Goal: Navigation & Orientation: Find specific page/section

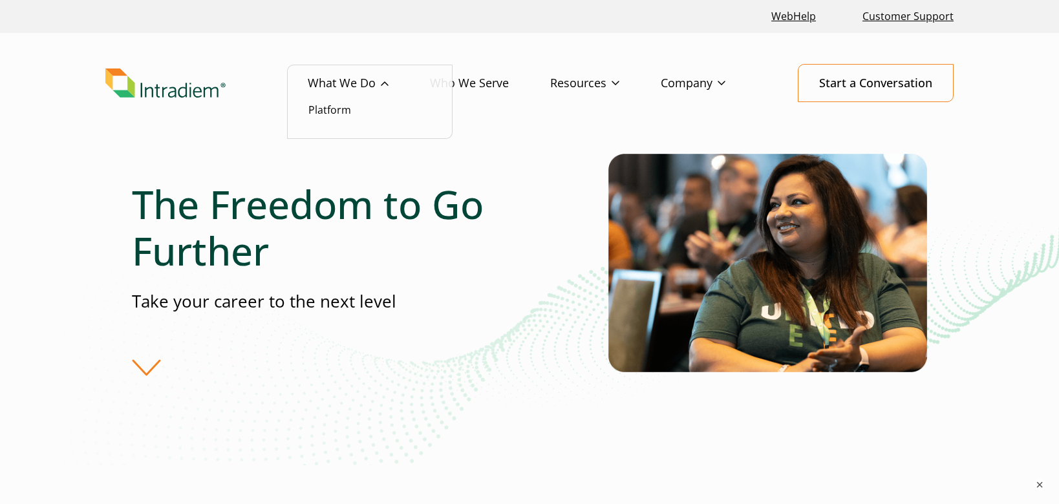
click at [349, 80] on link "What We Do" at bounding box center [369, 83] width 122 height 37
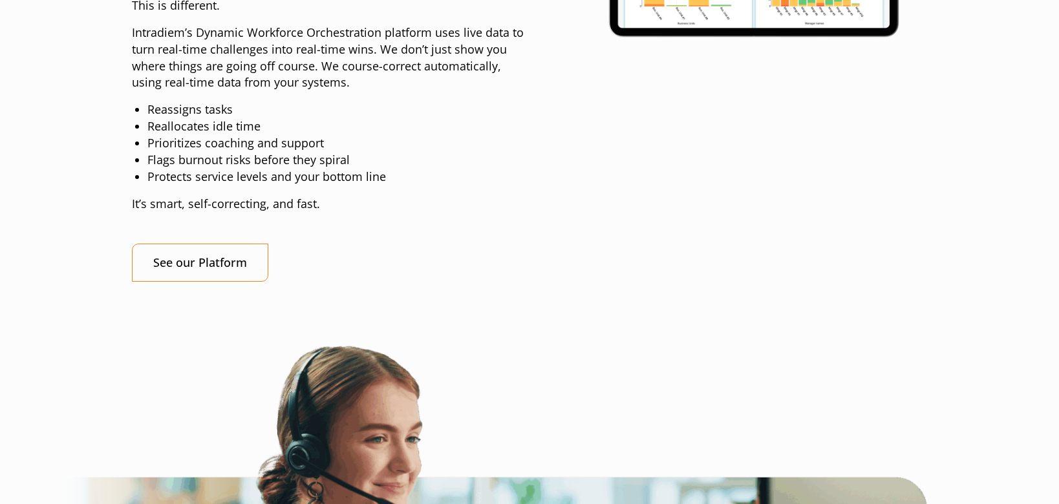
scroll to position [1358, 0]
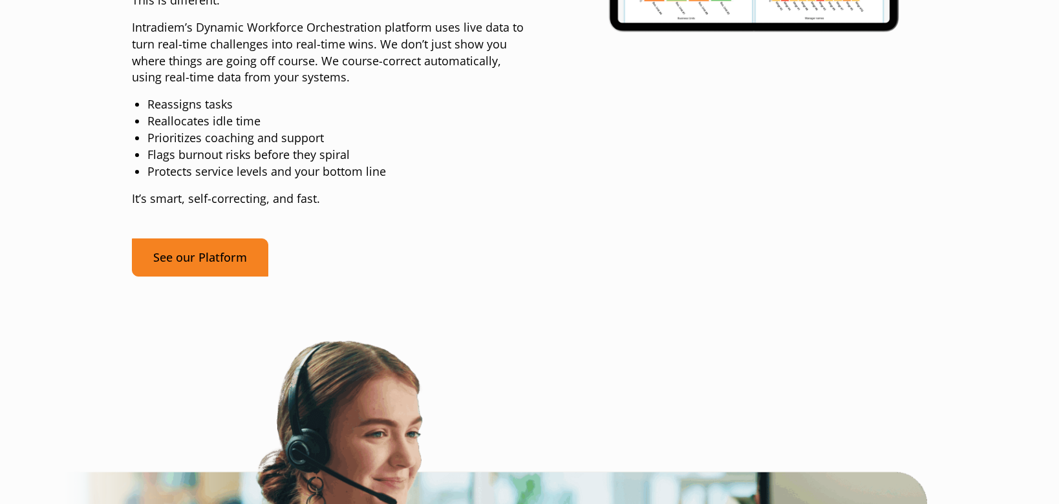
click at [235, 277] on link "See our Platform" at bounding box center [200, 258] width 136 height 38
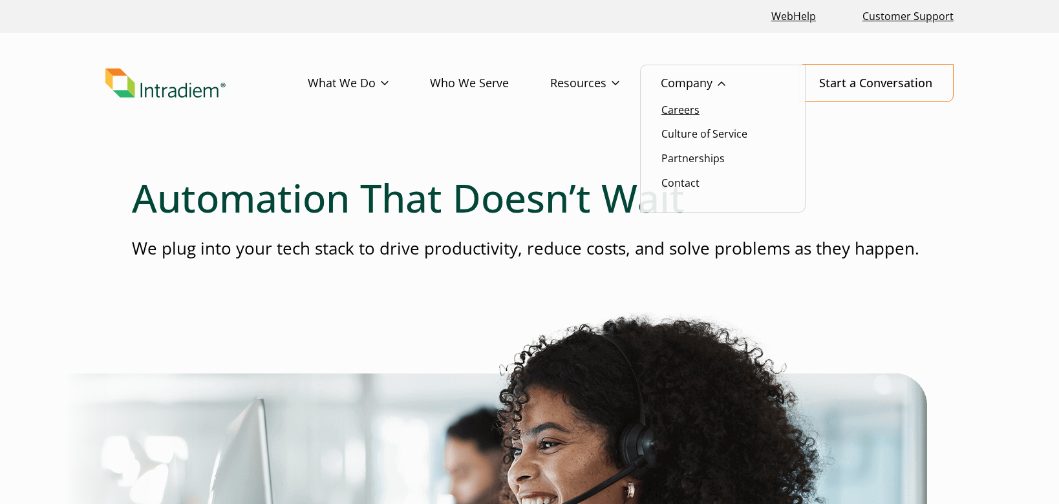
click at [685, 111] on link "Careers" at bounding box center [680, 110] width 38 height 14
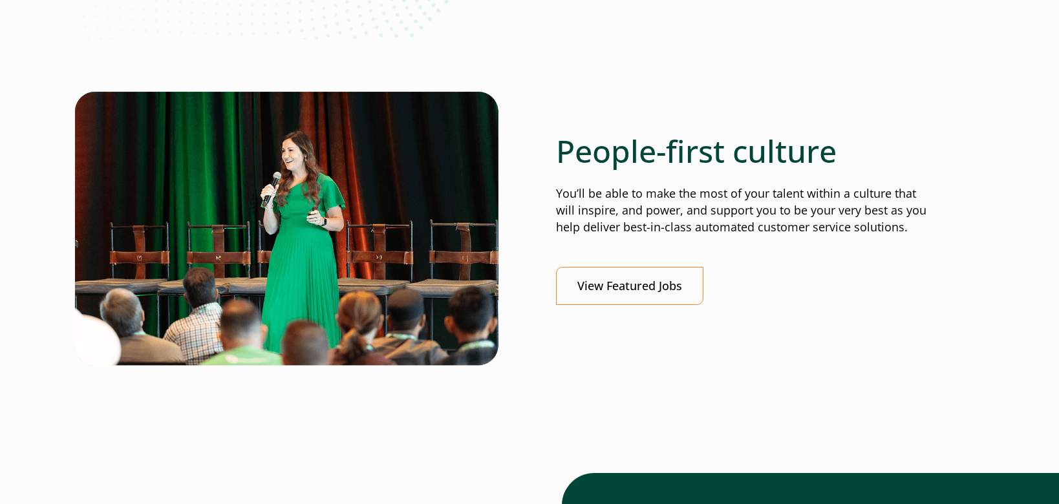
scroll to position [453, 0]
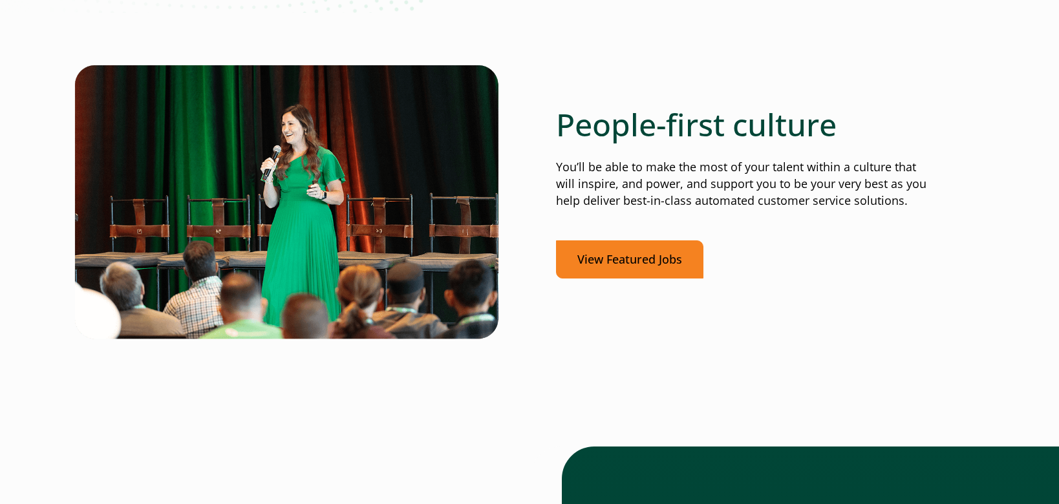
click at [639, 255] on link "View Featured Jobs" at bounding box center [629, 259] width 147 height 38
